Goal: Navigation & Orientation: Find specific page/section

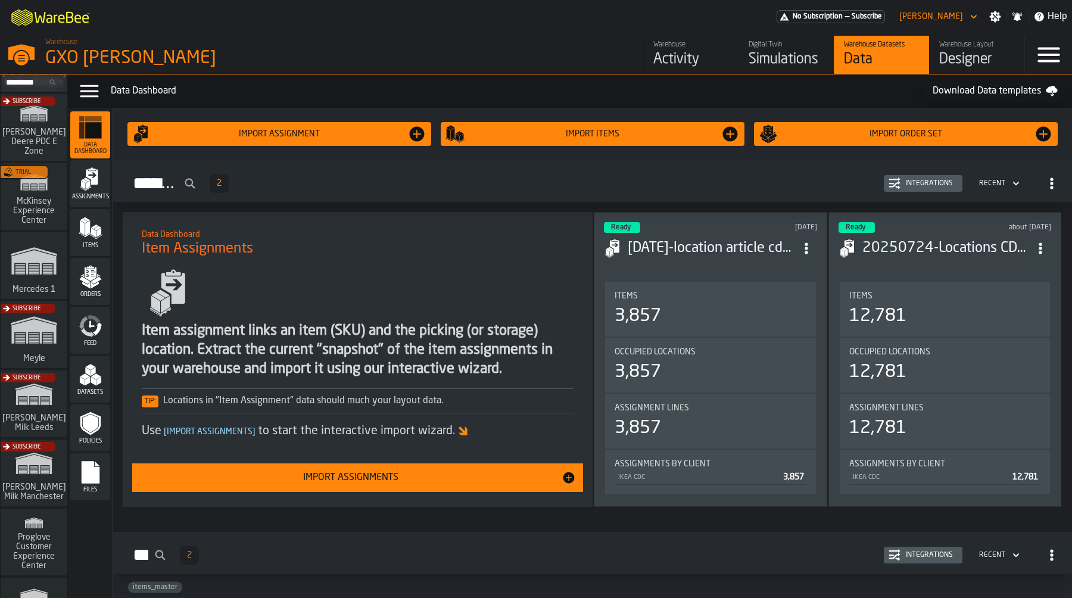
scroll to position [493, 0]
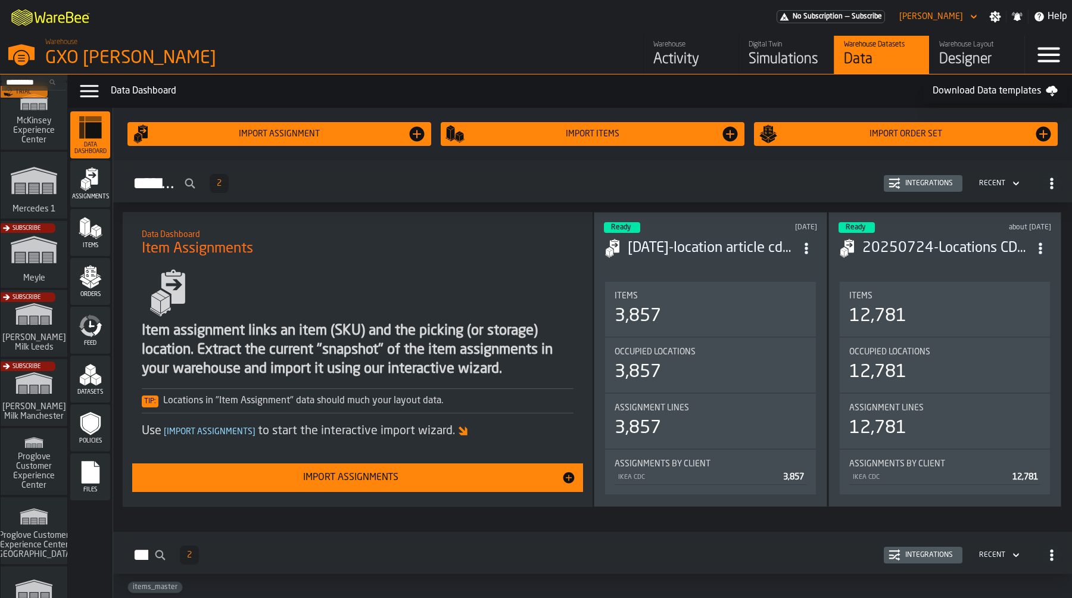
click at [35, 373] on div "Subscribe" at bounding box center [31, 396] width 67 height 69
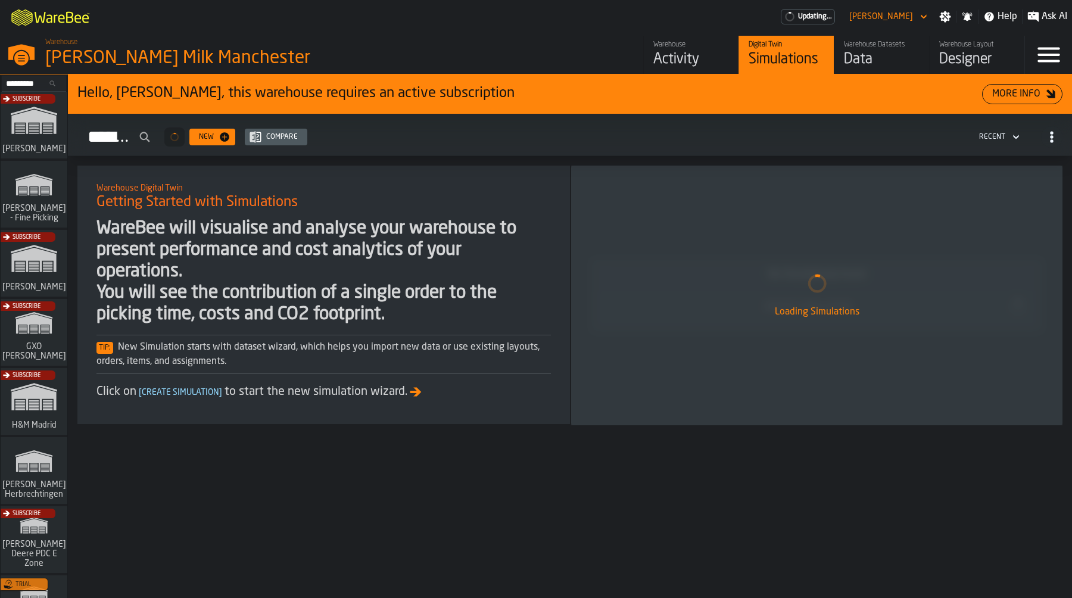
click at [691, 56] on div "Activity" at bounding box center [691, 59] width 76 height 19
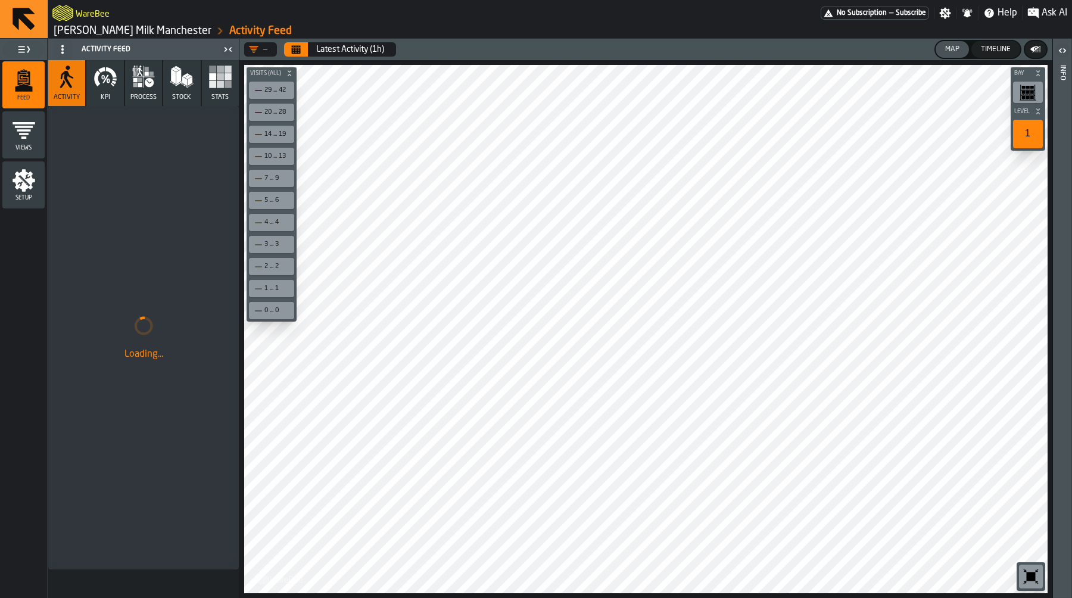
click at [141, 82] on icon "button" at bounding box center [140, 80] width 4 height 4
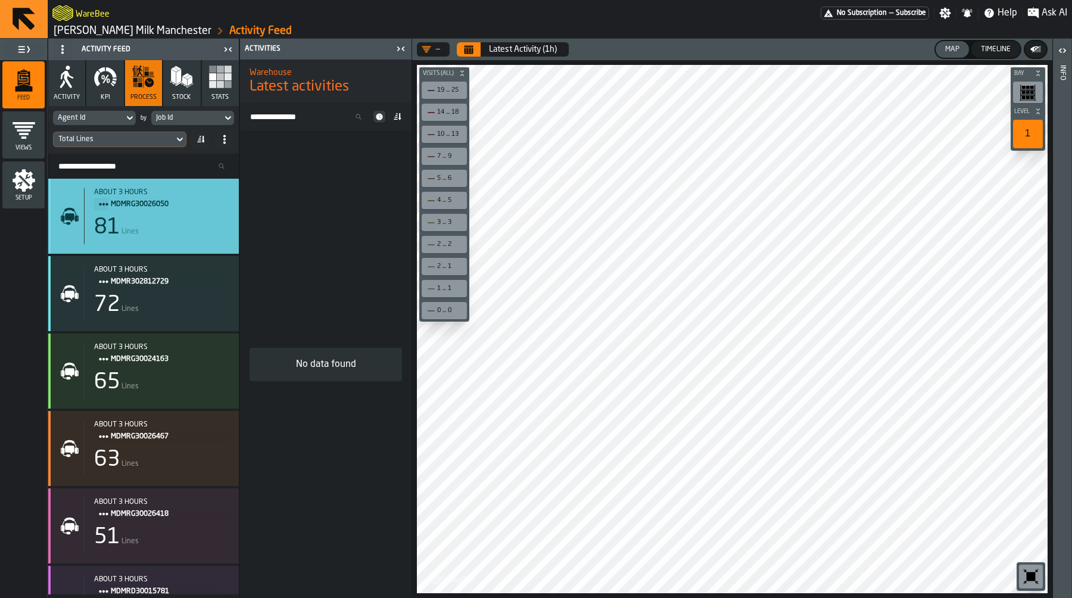
click at [179, 226] on div "81 Lines" at bounding box center [161, 228] width 135 height 24
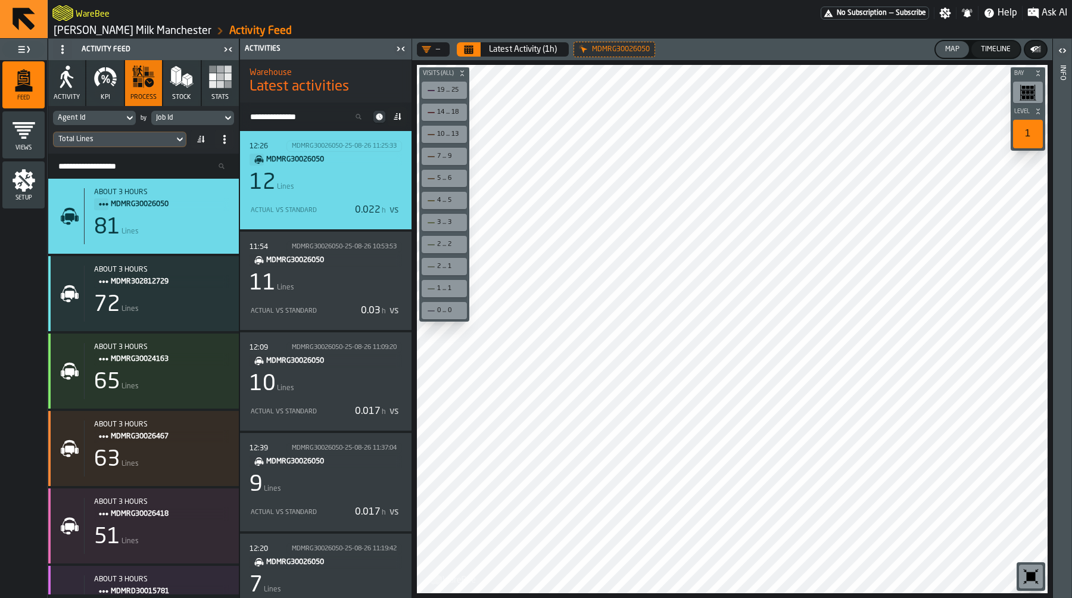
click at [343, 198] on div "12:26 MDMRG30026050-25-08-26 11:25:33 MDMRG30026050 12 Lines Actual vs Standard…" at bounding box center [326, 180] width 152 height 79
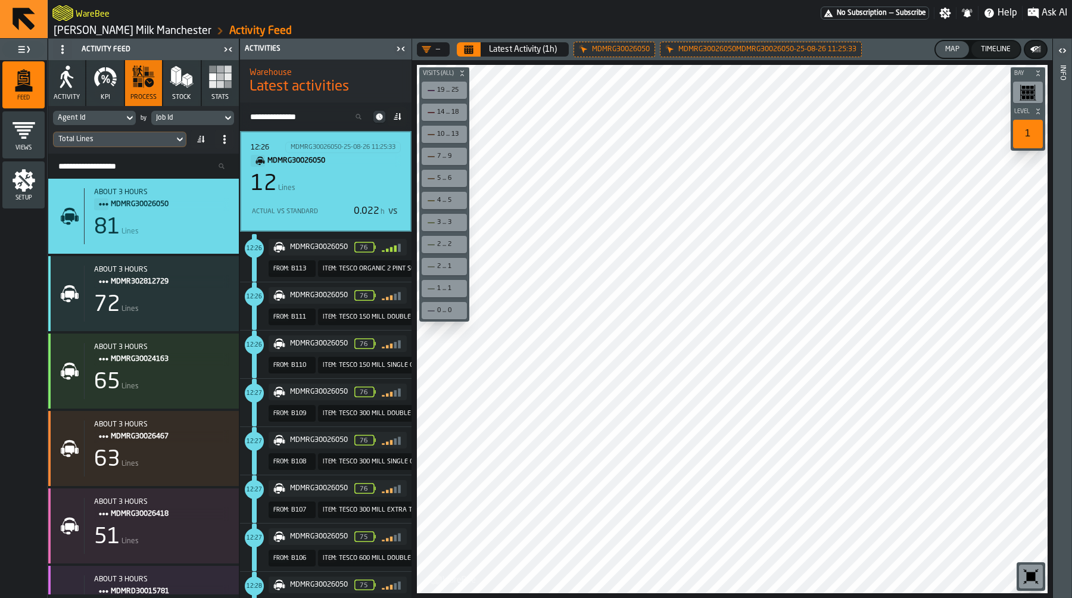
scroll to position [14, 0]
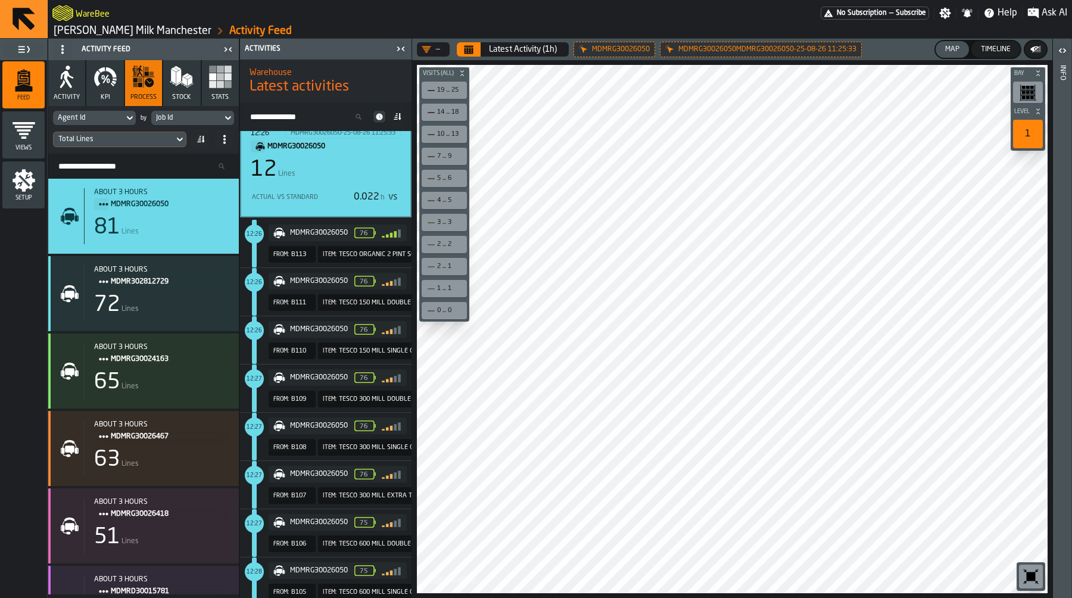
click at [295, 182] on div "12:26 MDMRG30026050-25-08-26 11:25:33 MDMRG30026050 12 Lines Actual vs Standard…" at bounding box center [326, 166] width 150 height 79
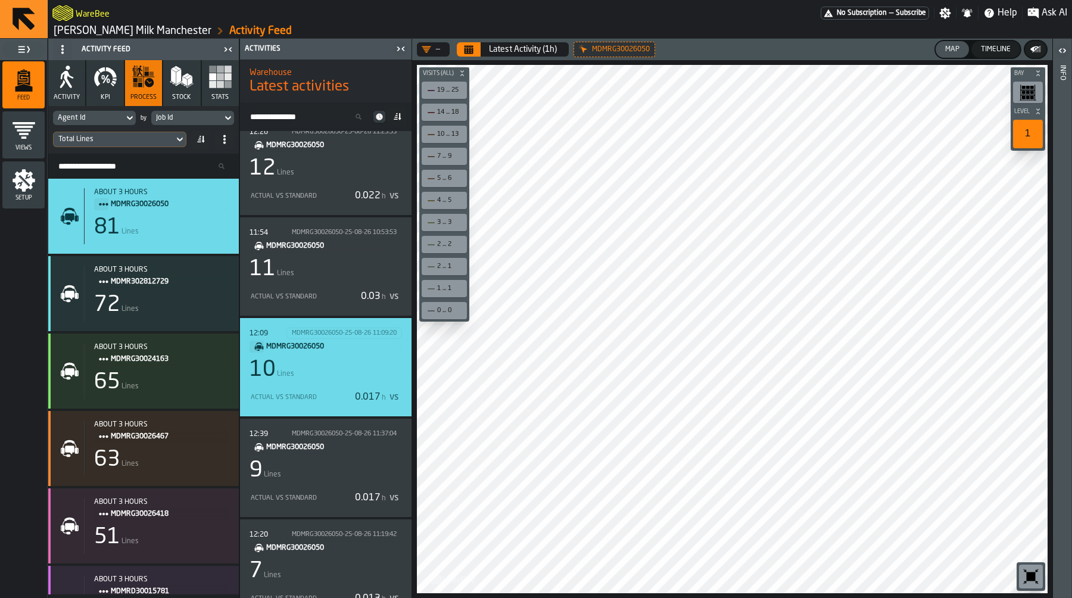
click at [325, 374] on div "10 Lines" at bounding box center [326, 370] width 152 height 24
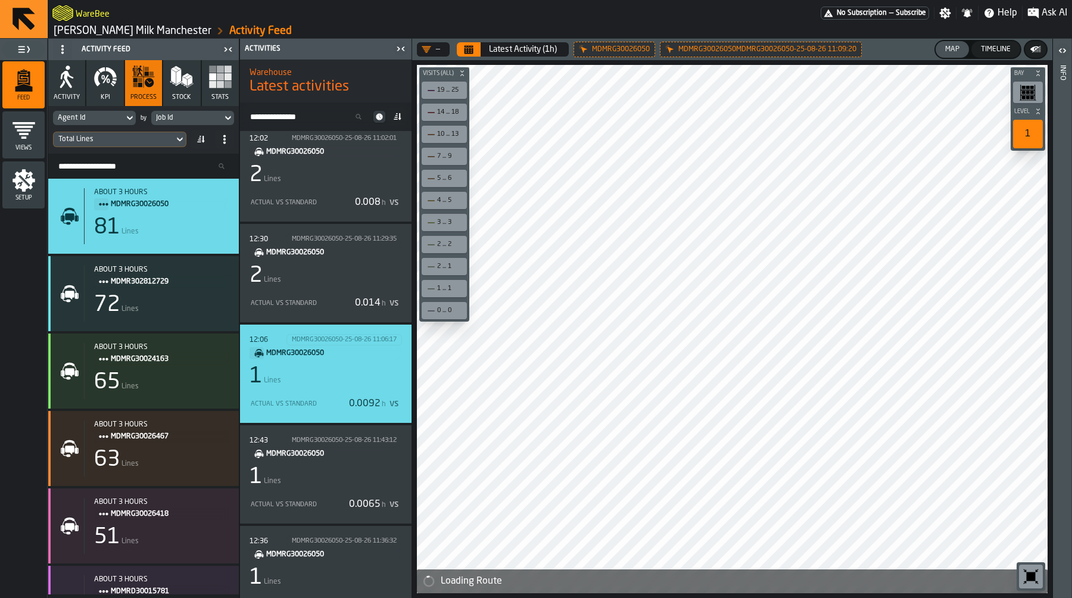
scroll to position [1451, 0]
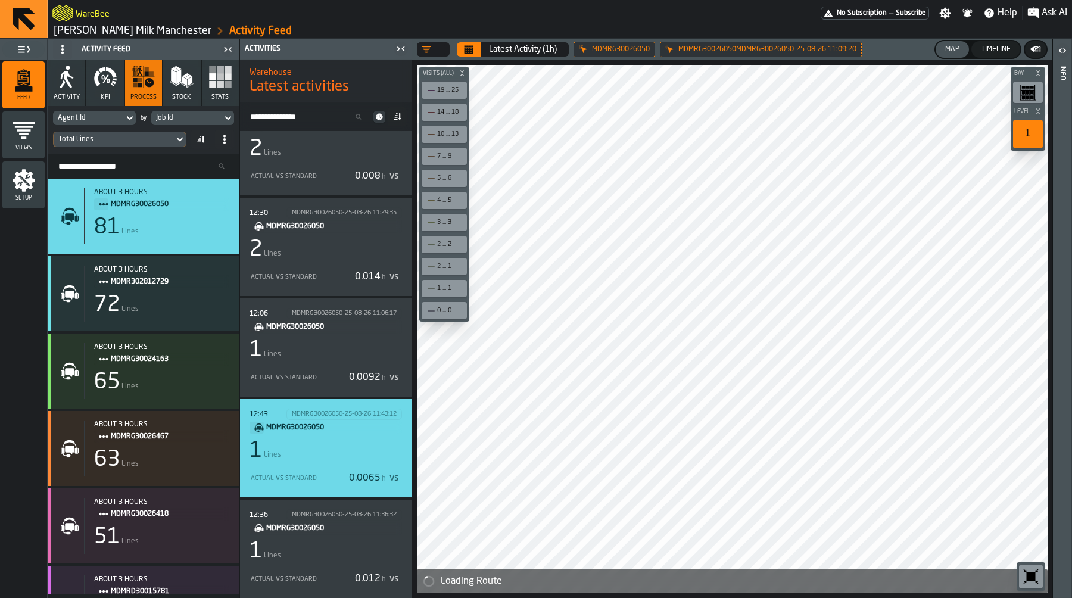
click at [342, 457] on div "1 Lines" at bounding box center [326, 451] width 152 height 24
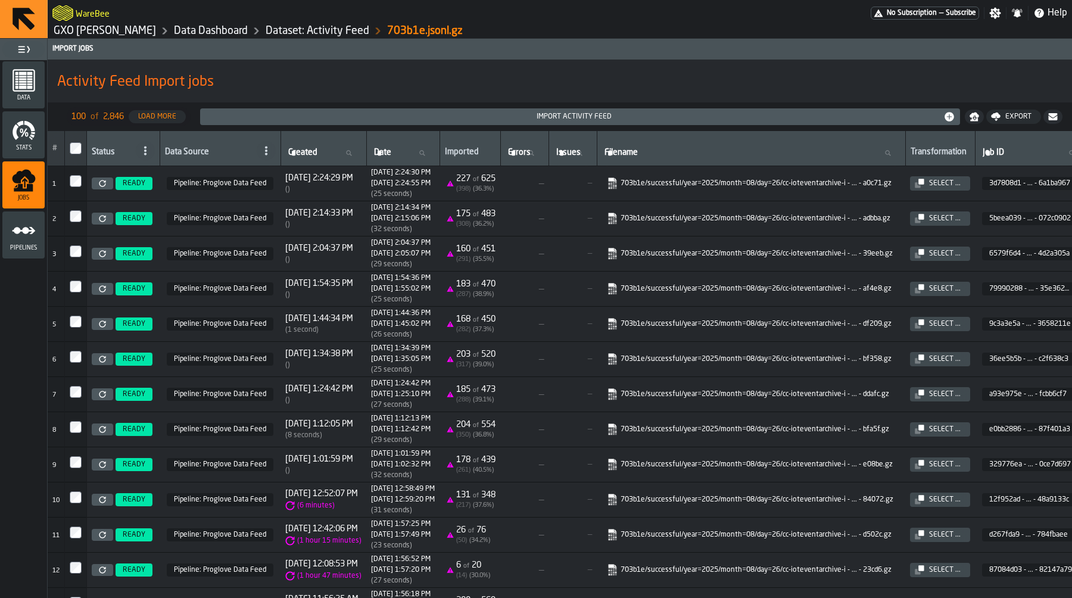
click at [133, 32] on link "GXO [PERSON_NAME]" at bounding box center [105, 30] width 102 height 13
